Goal: Information Seeking & Learning: Learn about a topic

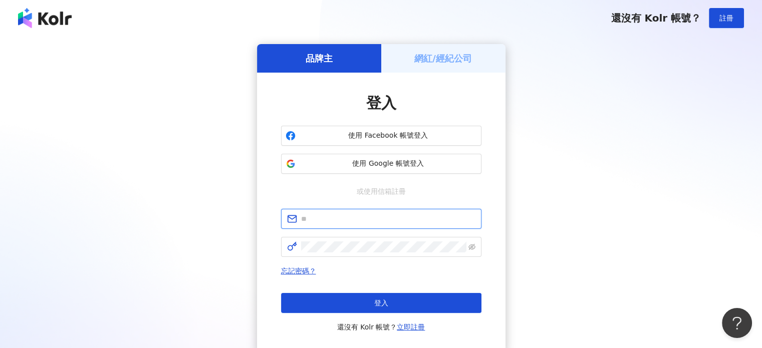
click at [374, 214] on input "text" at bounding box center [388, 219] width 174 height 11
type input "**********"
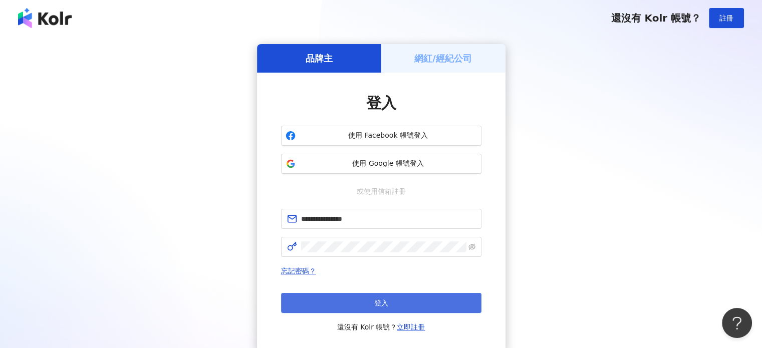
click at [400, 293] on button "登入" at bounding box center [381, 303] width 201 height 20
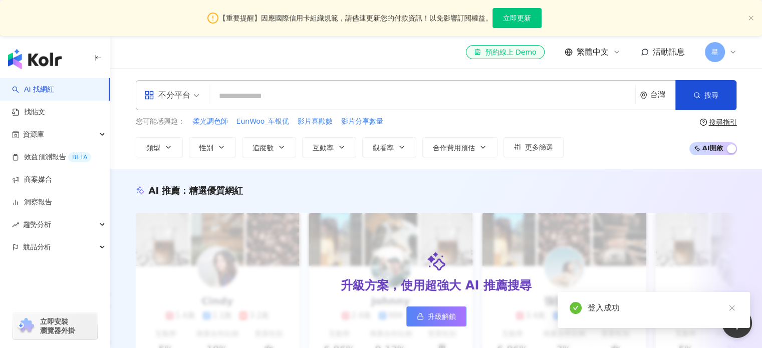
click at [376, 100] on input "search" at bounding box center [423, 96] width 418 height 19
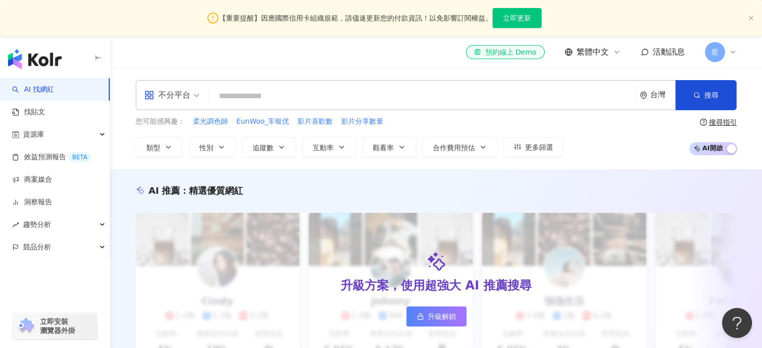
click at [376, 100] on input "search" at bounding box center [423, 96] width 418 height 19
type input "*"
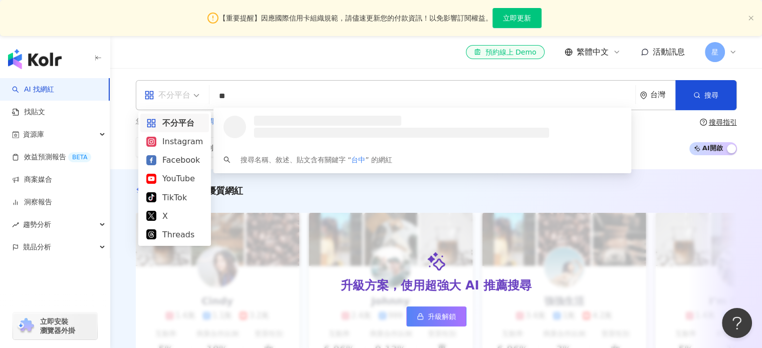
click at [197, 92] on span "不分平台" at bounding box center [171, 95] width 55 height 16
type input "**"
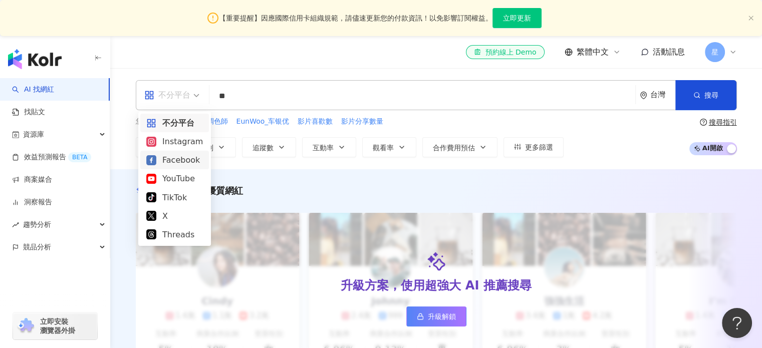
click at [199, 154] on div "Facebook" at bounding box center [174, 160] width 57 height 13
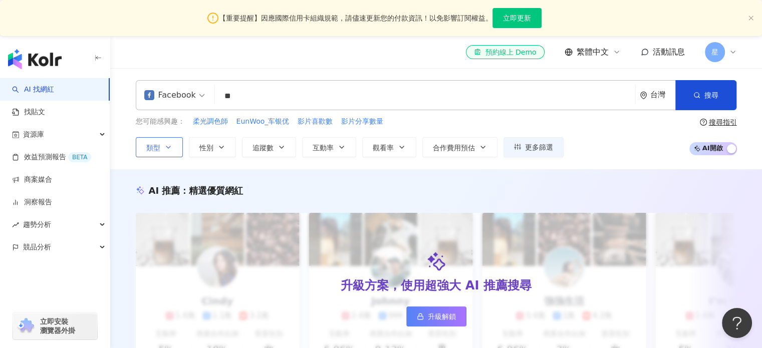
click at [166, 146] on icon "button" at bounding box center [168, 147] width 8 height 8
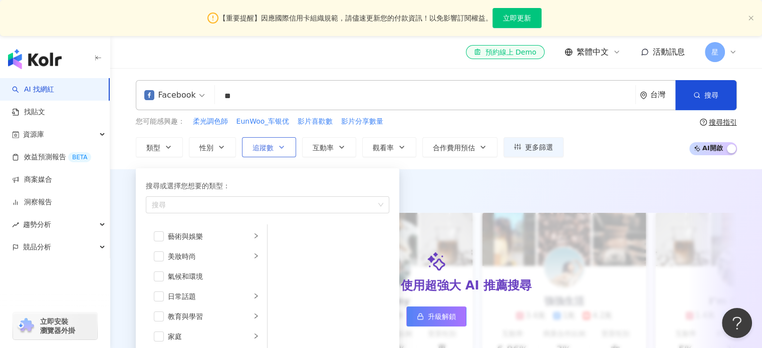
click at [257, 145] on span "追蹤數" at bounding box center [263, 148] width 21 height 8
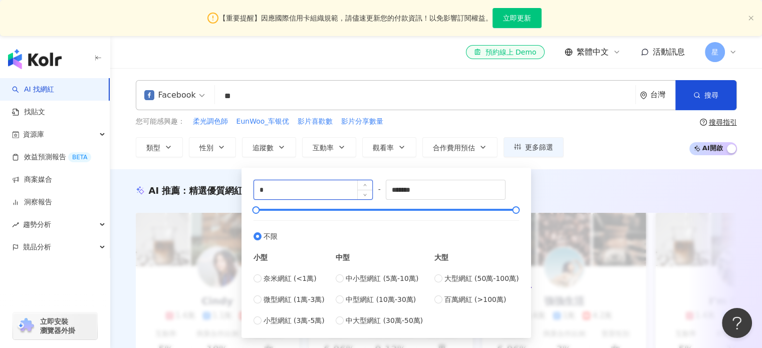
click at [302, 193] on input "*" at bounding box center [313, 189] width 119 height 19
type input "*****"
click at [458, 185] on input "*******" at bounding box center [445, 189] width 119 height 19
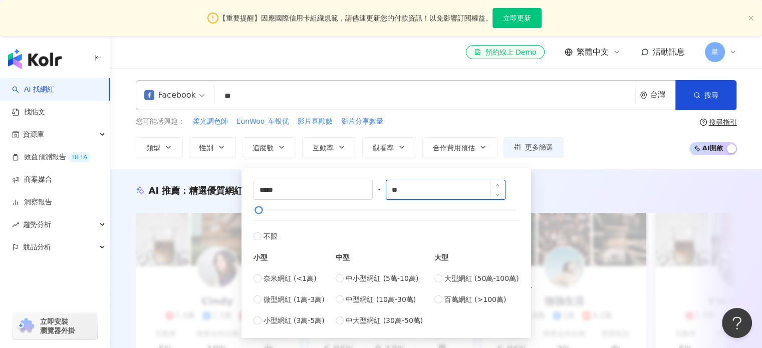
type input "*"
type input "*****"
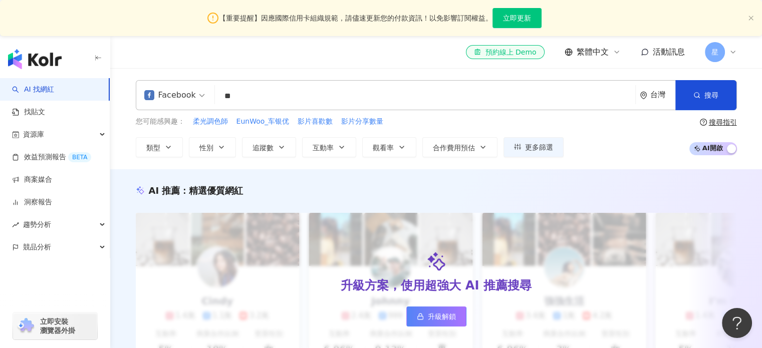
click at [625, 199] on div "AI 推薦 ： 精選優質網紅 升級方案，使用超強大 AI 推薦搜尋 升級解鎖 [PERSON_NAME] 1.4萬 1.1萬 3.2萬 互動率 5% 商業合作…" at bounding box center [437, 287] width 642 height 207
click at [209, 148] on span "性別" at bounding box center [207, 148] width 14 height 8
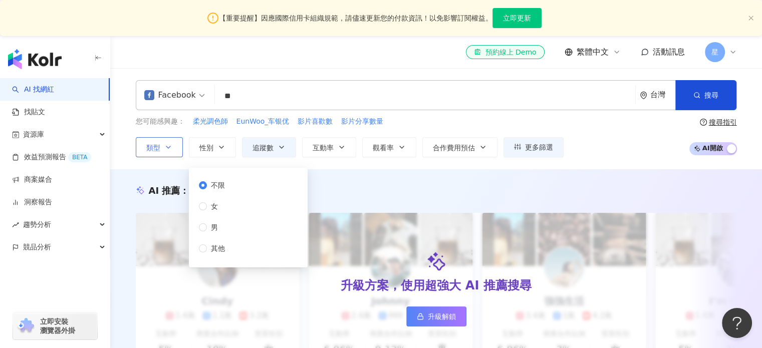
click at [160, 151] on button "類型" at bounding box center [159, 147] width 47 height 20
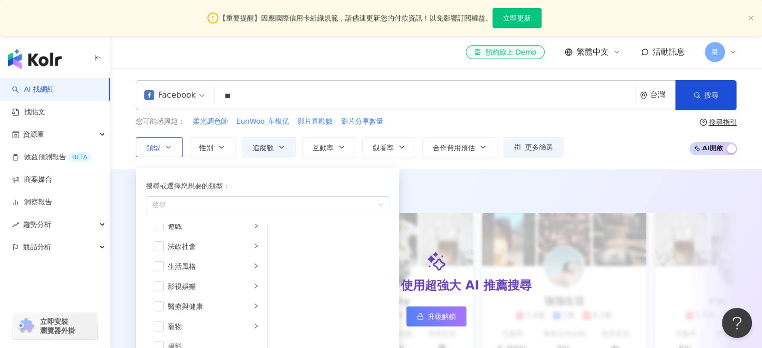
scroll to position [190, 0]
click at [158, 267] on span "button" at bounding box center [159, 267] width 10 height 10
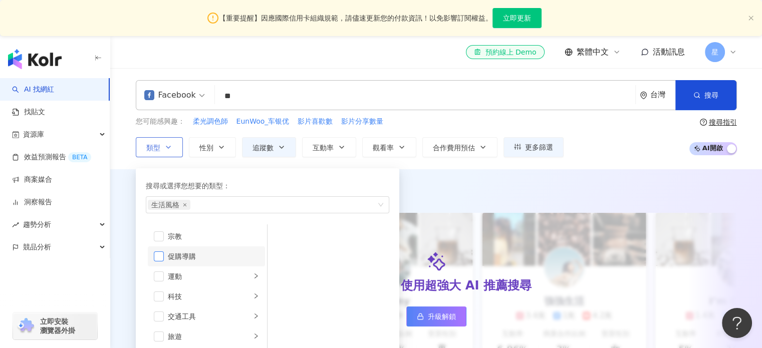
click at [160, 257] on span "button" at bounding box center [159, 257] width 10 height 10
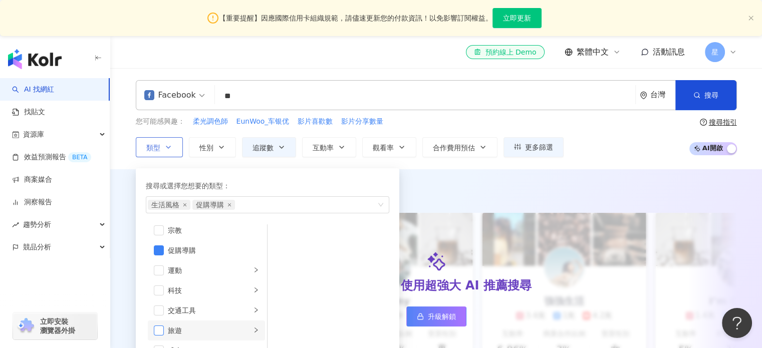
click at [160, 328] on span "button" at bounding box center [159, 331] width 10 height 10
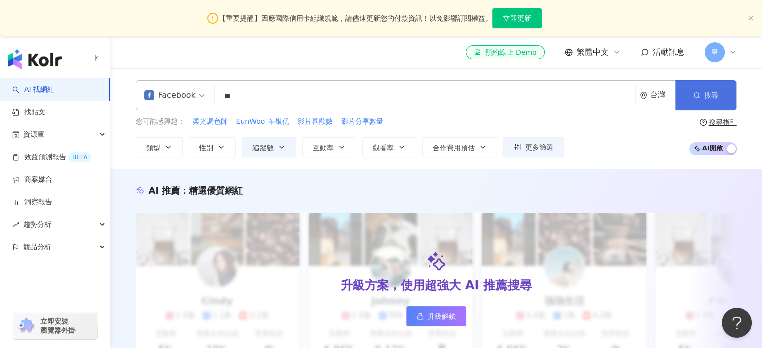
click at [708, 89] on button "搜尋" at bounding box center [706, 95] width 61 height 30
click at [704, 92] on button "搜尋" at bounding box center [706, 95] width 61 height 30
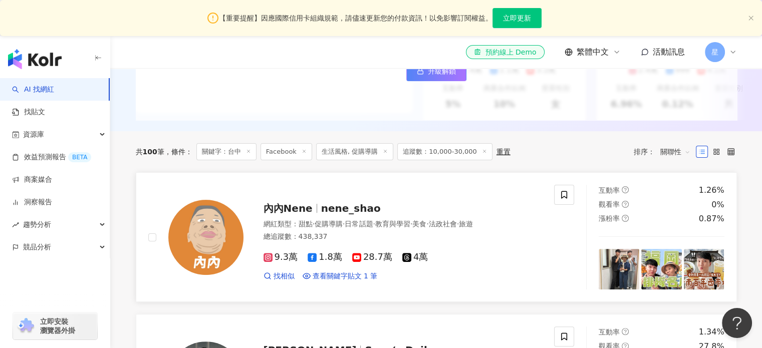
scroll to position [236, 0]
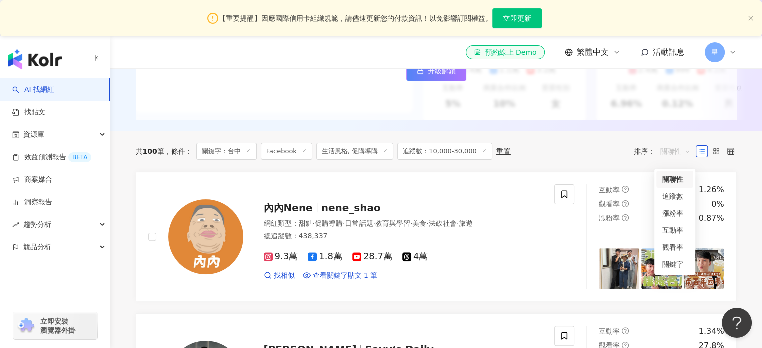
click at [669, 152] on span "關聯性" at bounding box center [676, 151] width 30 height 16
click at [668, 225] on div "互動率" at bounding box center [675, 230] width 25 height 11
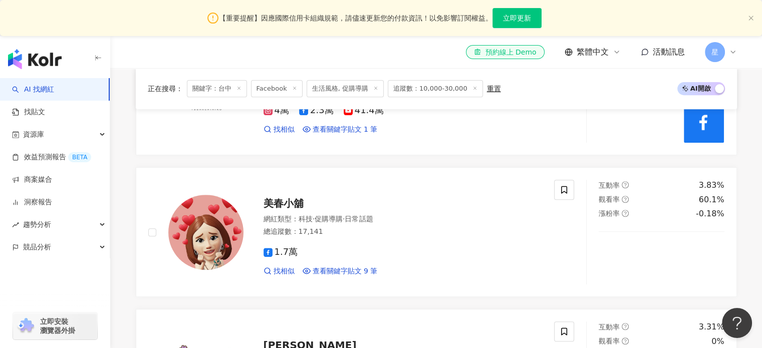
scroll to position [346, 0]
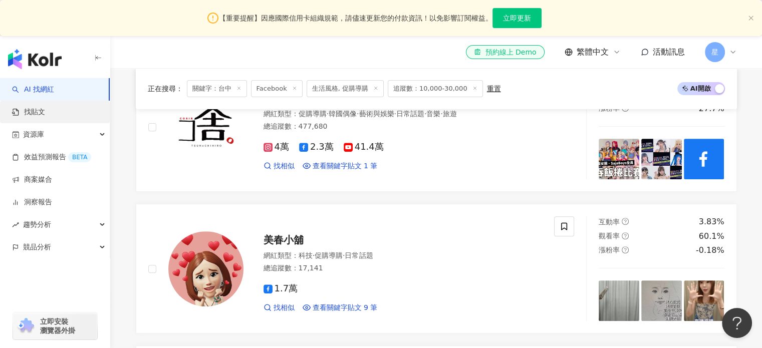
click at [45, 116] on link "找貼文" at bounding box center [28, 112] width 33 height 10
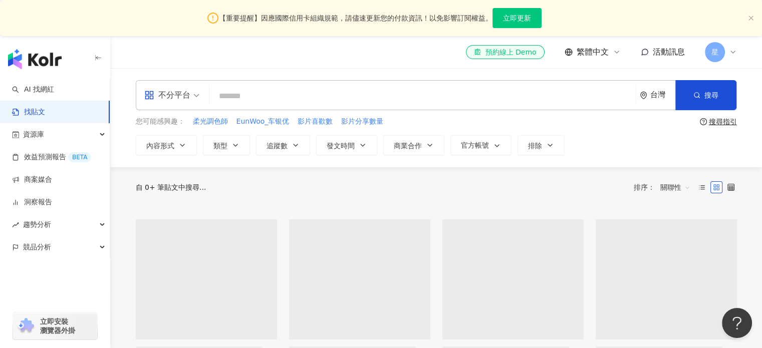
click at [247, 100] on input "search" at bounding box center [423, 96] width 418 height 22
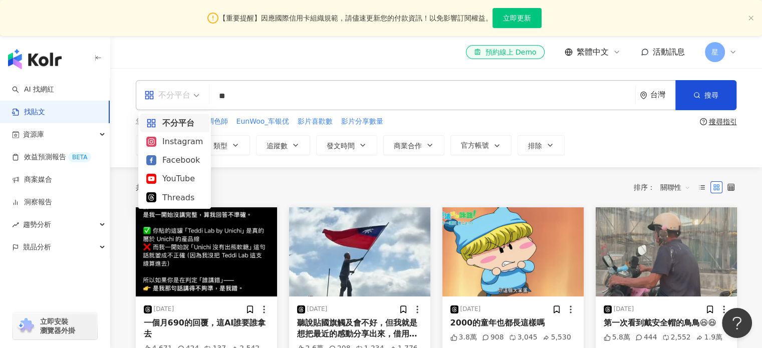
click at [194, 97] on span "不分平台" at bounding box center [171, 95] width 55 height 16
type input "**"
click at [189, 149] on div "Instagram" at bounding box center [174, 141] width 69 height 19
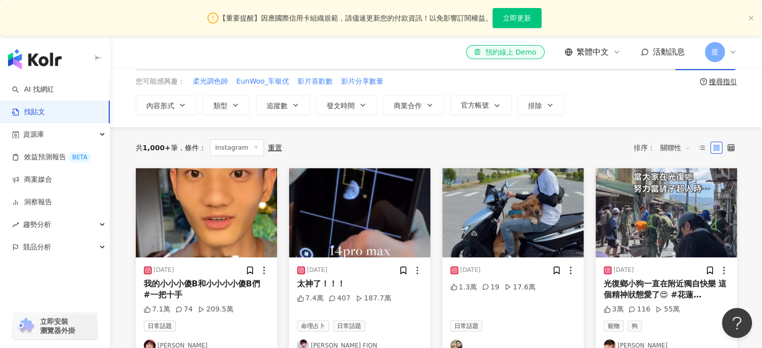
scroll to position [30, 0]
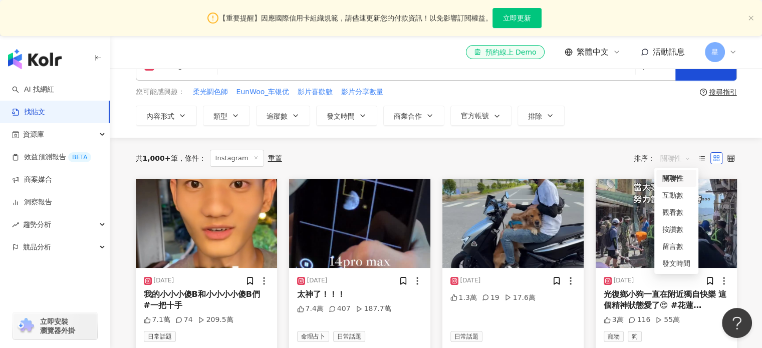
click at [664, 151] on span "關聯性" at bounding box center [676, 158] width 30 height 16
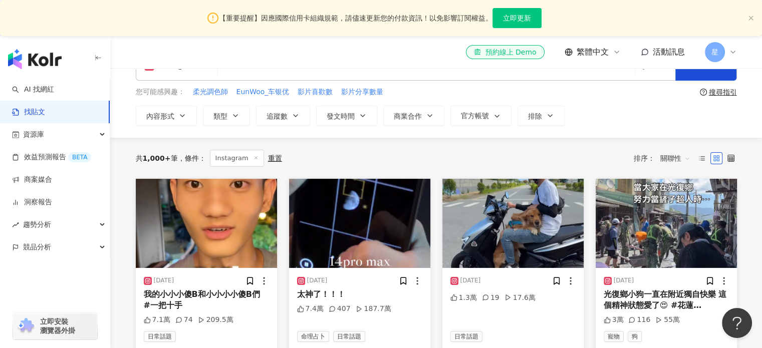
click at [574, 138] on div "共 1,000+ 筆 條件 ： Instagram 重置 排序： 關聯性" at bounding box center [437, 158] width 602 height 41
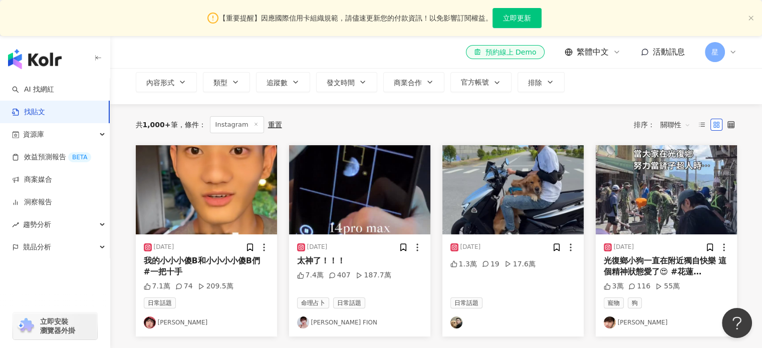
scroll to position [64, 0]
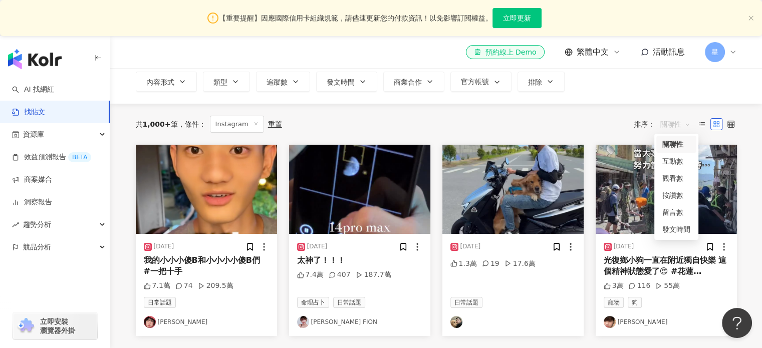
click at [680, 124] on span "關聯性" at bounding box center [676, 124] width 30 height 16
click at [672, 160] on div "互動數" at bounding box center [677, 161] width 28 height 11
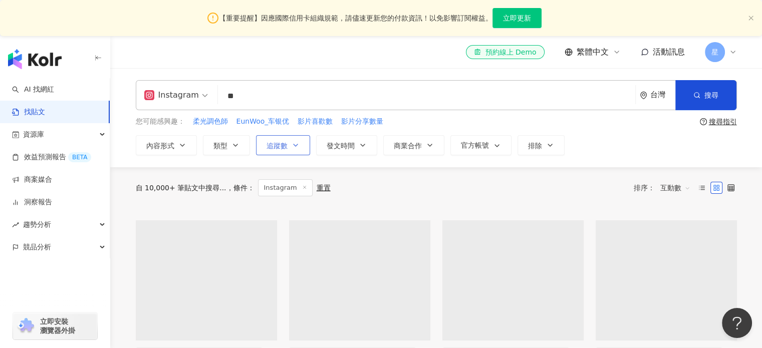
click at [292, 145] on icon "button" at bounding box center [296, 145] width 8 height 8
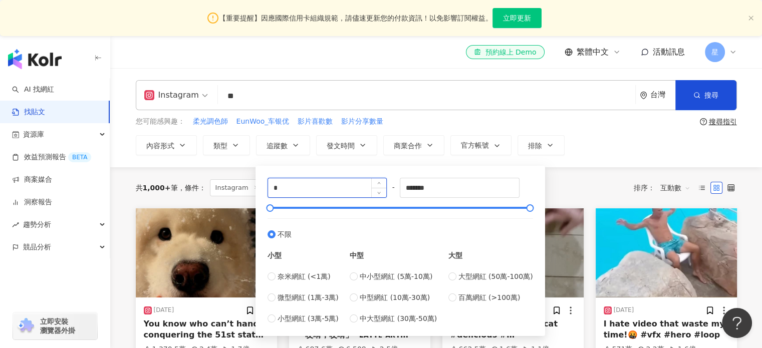
click at [309, 188] on input "*" at bounding box center [327, 187] width 119 height 19
type input "*****"
click at [451, 190] on input "*******" at bounding box center [460, 187] width 119 height 19
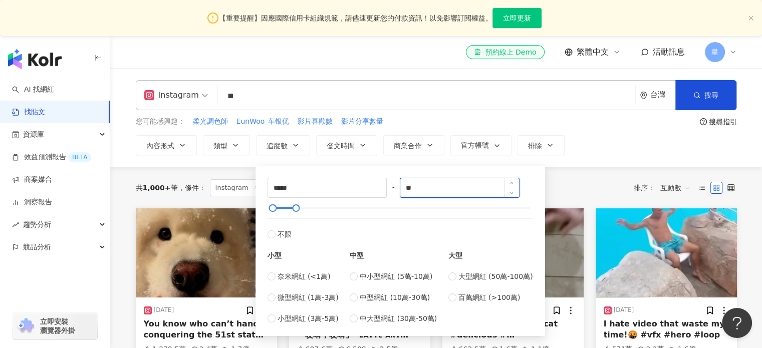
type input "*"
type input "*****"
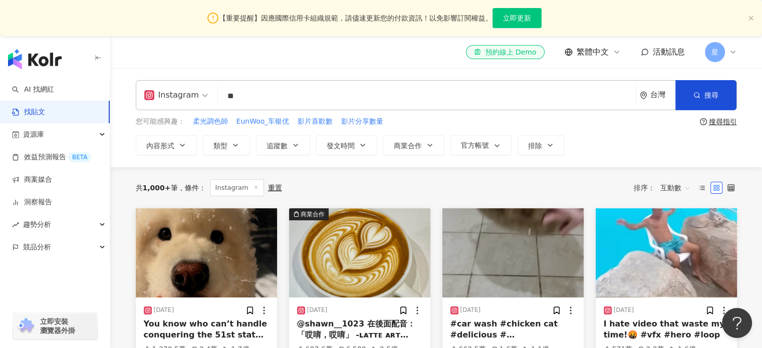
click at [634, 155] on div "Instagram ** 台灣 搜尋 您可能感興趣： 柔光調色師 EunWoo_车银优 影片喜歡數 影片分享數量 搜尋指引 內容形式 類型 追蹤數 發文時間 …" at bounding box center [436, 117] width 652 height 99
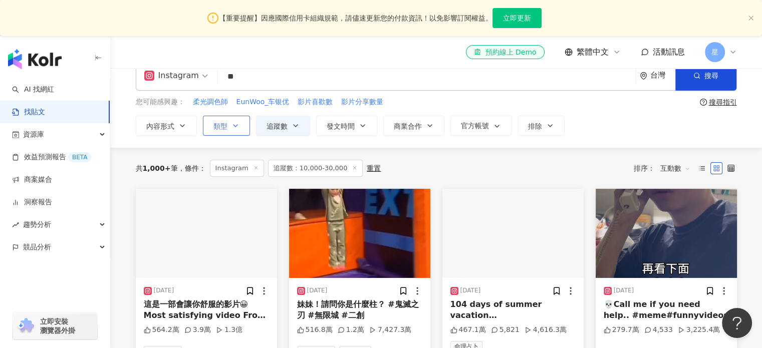
scroll to position [20, 0]
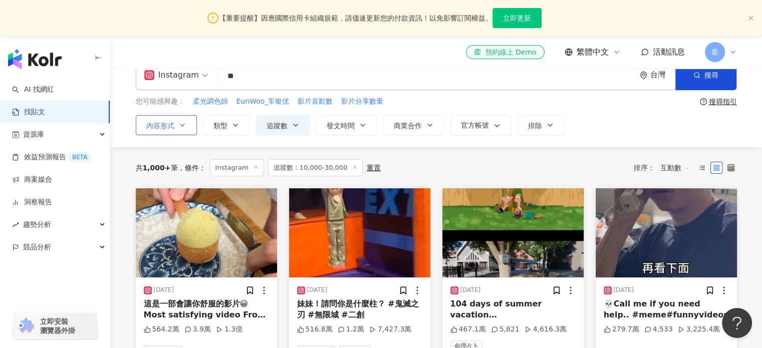
click at [174, 122] on button "內容形式" at bounding box center [166, 125] width 61 height 20
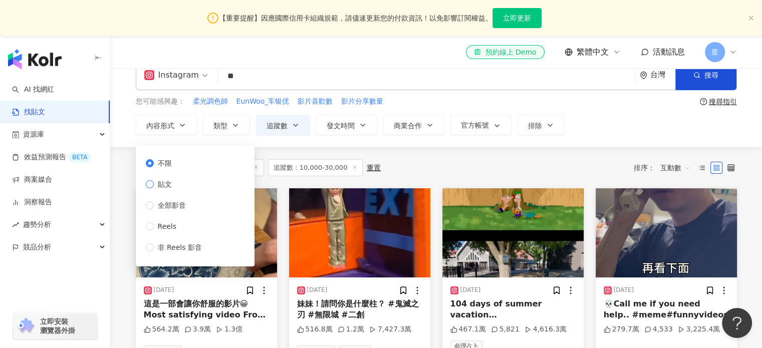
click at [168, 185] on span "貼文" at bounding box center [165, 184] width 22 height 11
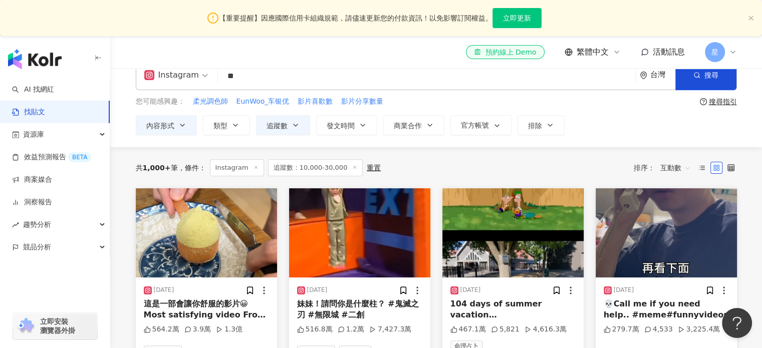
click at [409, 164] on div "共 1,000+ 筆 條件 ： Instagram 追蹤數：10,000-30,000 重置 排序： 互動數" at bounding box center [437, 167] width 602 height 17
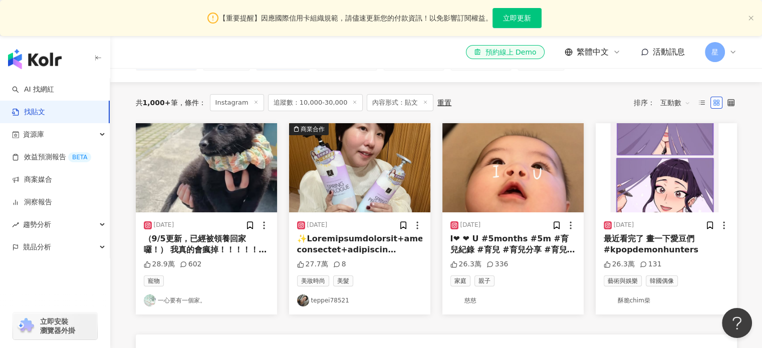
scroll to position [84, 0]
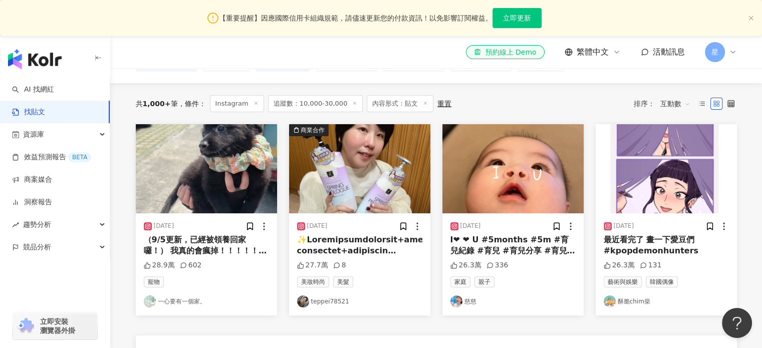
click at [530, 249] on div "I❤︎ ❤︎ U #5months #5m #育兒紀錄 #育兒 #育兒分享 #育兒好物推薦" at bounding box center [513, 246] width 125 height 23
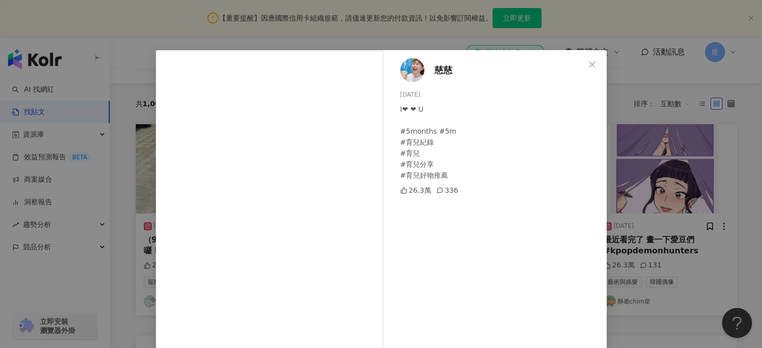
click at [674, 217] on div "慈慈 [DATE] I❤︎ ❤︎ U #5months #5m #育兒紀錄 #育兒 #育兒分享 #育兒好物推薦 26.3萬 336 查看原始貼文" at bounding box center [381, 174] width 762 height 348
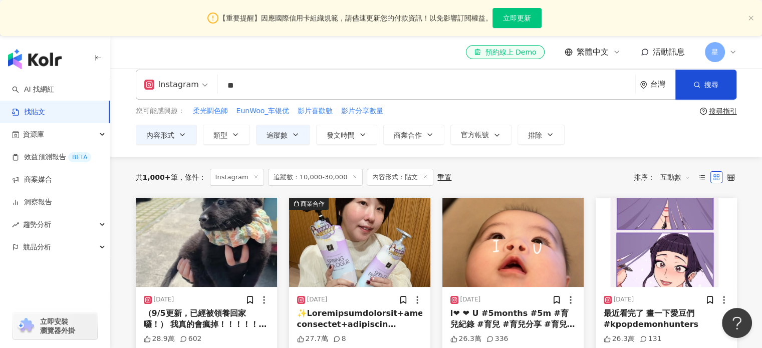
scroll to position [10, 0]
click at [302, 91] on input "**" at bounding box center [427, 86] width 410 height 22
type input "****"
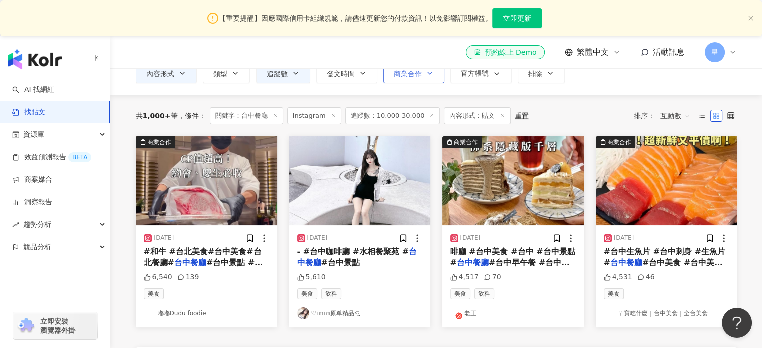
scroll to position [71, 0]
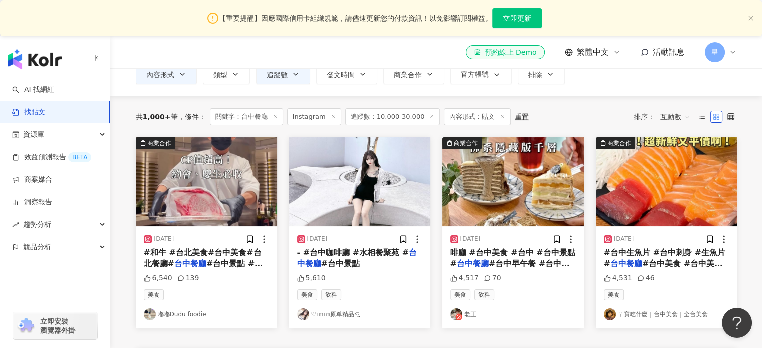
click at [509, 189] on img "button" at bounding box center [513, 181] width 141 height 89
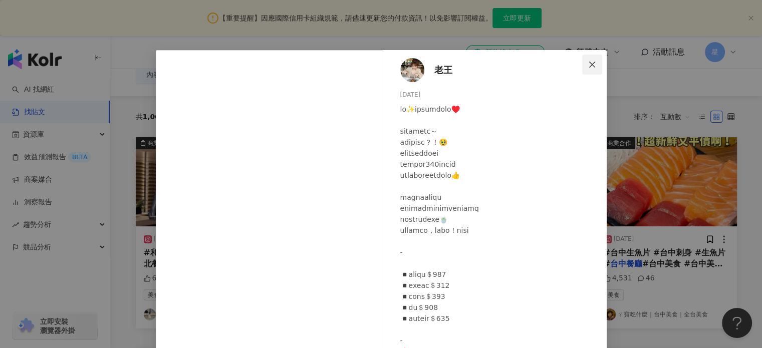
click at [591, 61] on icon "close" at bounding box center [593, 65] width 8 height 8
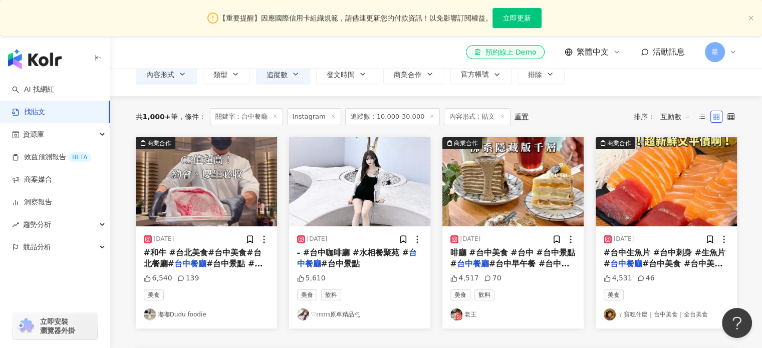
scroll to position [0, 0]
